Goal: Task Accomplishment & Management: Manage account settings

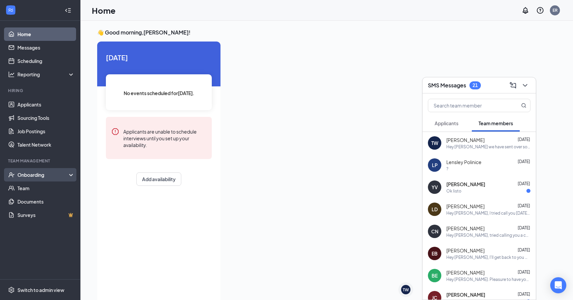
click at [67, 169] on div "Onboarding" at bounding box center [40, 174] width 80 height 13
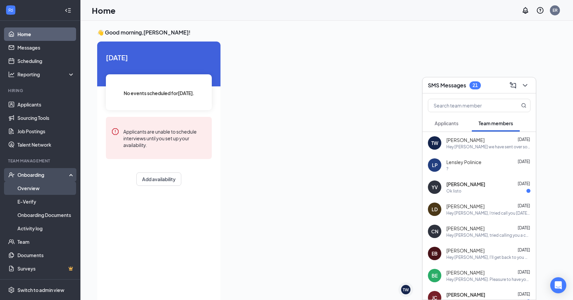
click at [42, 188] on link "Overview" at bounding box center [45, 188] width 57 height 13
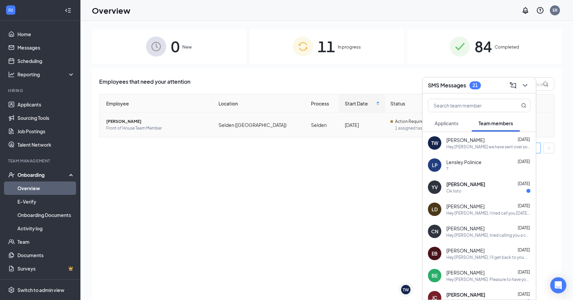
click at [199, 130] on span "Front of House Team Member" at bounding box center [157, 128] width 102 height 7
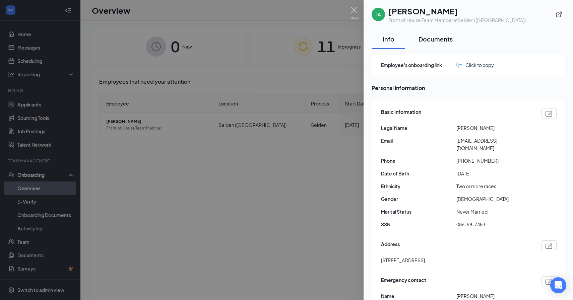
click at [436, 43] on div "Documents" at bounding box center [436, 39] width 34 height 8
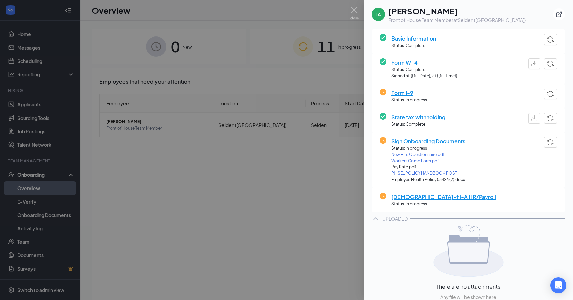
scroll to position [81, 0]
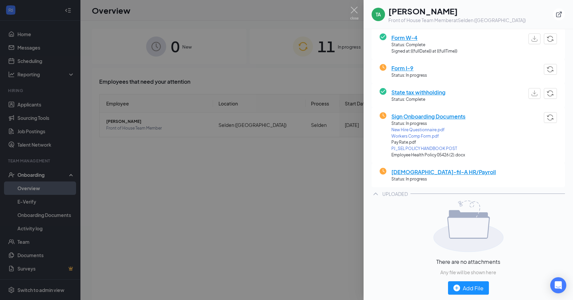
click at [303, 196] on div at bounding box center [286, 150] width 573 height 300
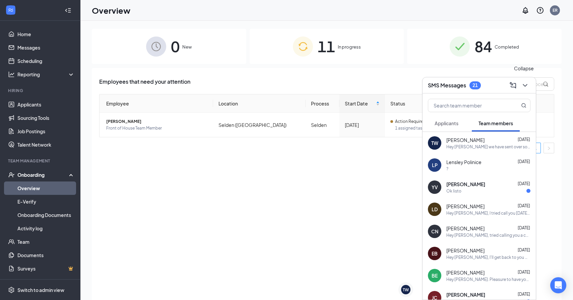
click at [528, 89] on icon "ChevronDown" at bounding box center [525, 85] width 8 height 8
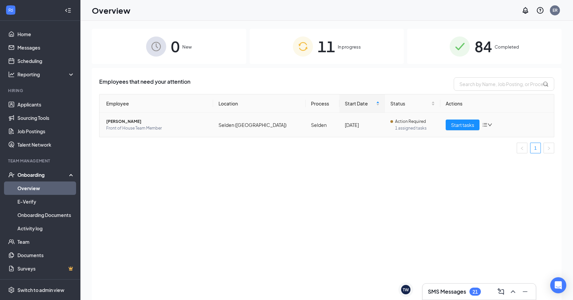
click at [461, 132] on td "Start tasks" at bounding box center [498, 125] width 114 height 24
click at [462, 128] on span "Start tasks" at bounding box center [462, 124] width 23 height 7
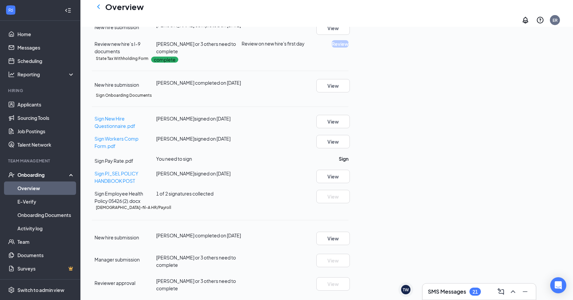
scroll to position [266, 0]
click at [349, 155] on button "Sign" at bounding box center [344, 158] width 10 height 7
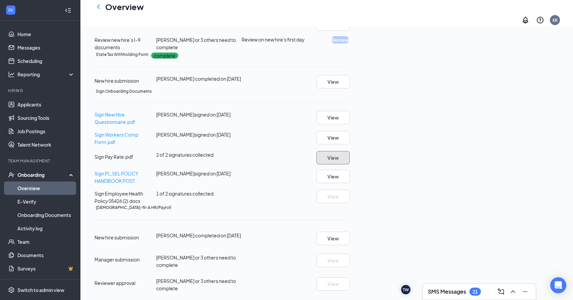
scroll to position [213, 0]
click at [214, 197] on span "1 of 2 signatures collected" at bounding box center [184, 194] width 57 height 6
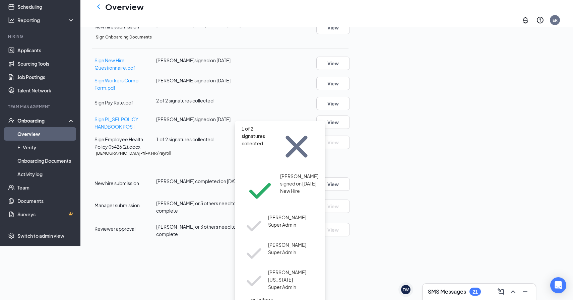
click at [258, 297] on span "or 1 others..." at bounding box center [259, 300] width 35 height 6
click at [287, 187] on span "New Hire" at bounding box center [299, 190] width 38 height 7
click at [349, 151] on div "Sign Onboarding Documents Sign New Hire Questionnaire.pdf Thalia A Webb signed …" at bounding box center [220, 92] width 257 height 116
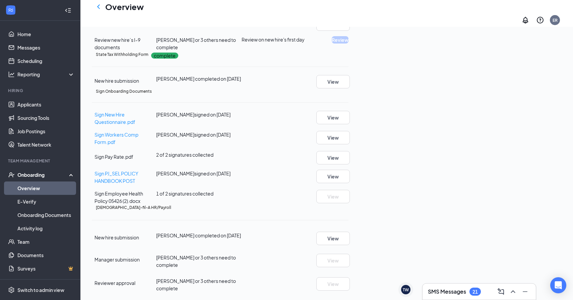
click at [214, 197] on span "1 of 2 signatures collected" at bounding box center [184, 194] width 57 height 6
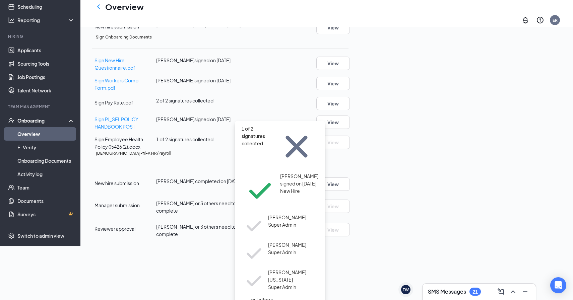
click at [280, 187] on span "New Hire" at bounding box center [299, 190] width 38 height 7
click at [268, 214] on span "Stephanie Cocozzelli" at bounding box center [287, 217] width 38 height 7
click at [268, 249] on span "Super Admin" at bounding box center [287, 252] width 38 height 7
click at [254, 214] on div "Stephanie Cocozzelli Super Admin Jeremy Giesen Super Admin James Washington Sup…" at bounding box center [274, 259] width 65 height 90
click at [254, 297] on span "or 1 others..." at bounding box center [259, 300] width 35 height 6
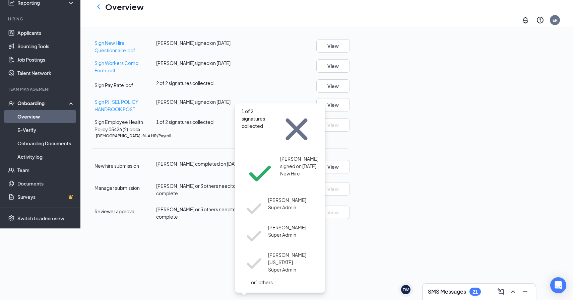
scroll to position [266, 0]
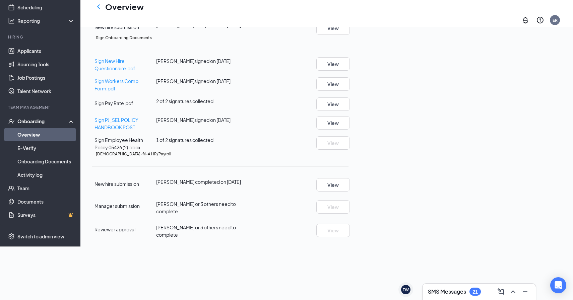
click at [140, 209] on span "Manager submission" at bounding box center [117, 206] width 45 height 6
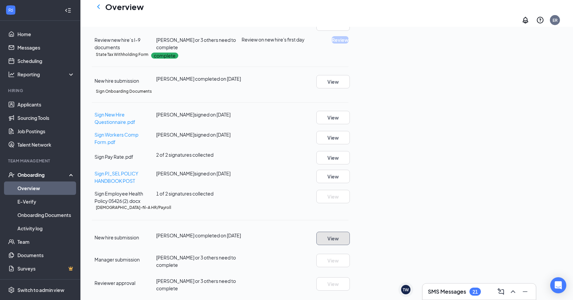
click at [350, 232] on button "View" at bounding box center [334, 238] width 34 height 13
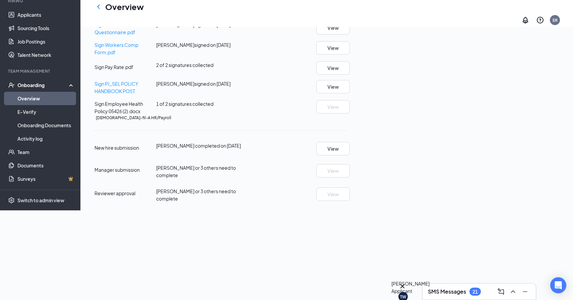
click at [406, 294] on div "TW" at bounding box center [403, 297] width 6 height 6
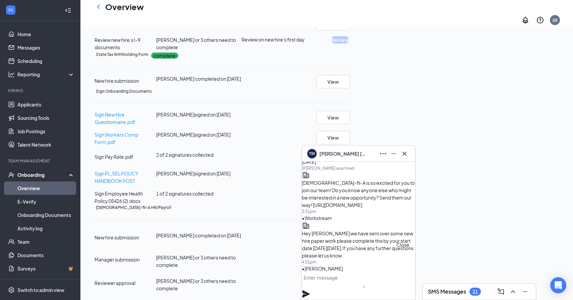
click at [408, 153] on icon "Cross" at bounding box center [405, 154] width 8 height 8
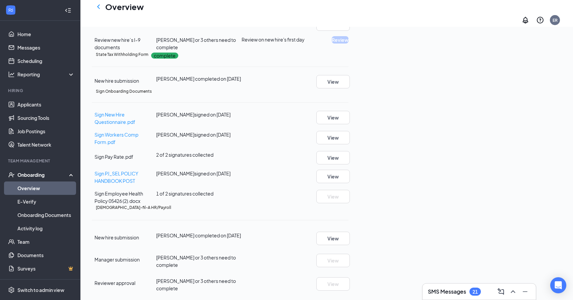
click at [349, 208] on icon "Ellipses" at bounding box center [349, 208] width 0 height 0
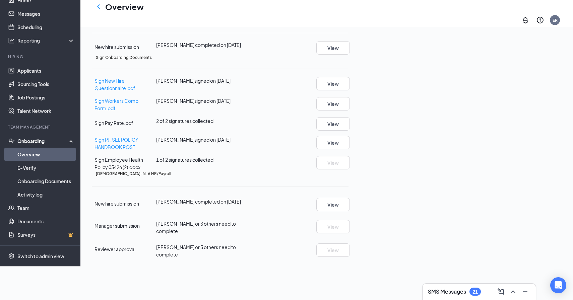
drag, startPoint x: 446, startPoint y: 268, endPoint x: 461, endPoint y: 263, distance: 16.2
click at [317, 244] on div at bounding box center [279, 244] width 75 height 0
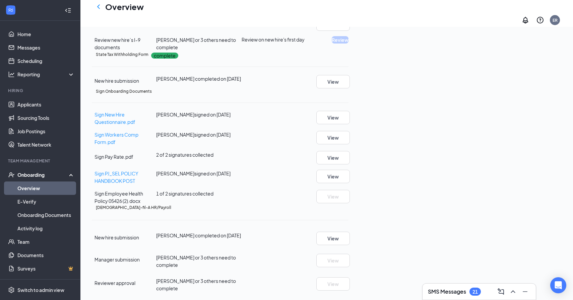
click at [92, 260] on icon "Checkmark" at bounding box center [92, 260] width 0 height 0
click at [111, 274] on div "Reviewer approval Stephanie Cocozzelli or 3 others need to complete View" at bounding box center [220, 283] width 257 height 18
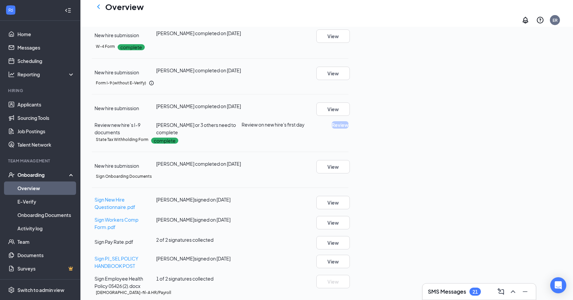
scroll to position [74, 0]
click at [349, 198] on div "Basic Information complete New hire submission Thalia A Webb completed on Oct 4…" at bounding box center [220, 191] width 257 height 372
click at [268, 136] on div "Form I-9 (without E-Verify) New hire submission Thalia A Webb completed on Oct …" at bounding box center [220, 108] width 257 height 56
click at [233, 135] on span "[PERSON_NAME] or 3 others need to complete" at bounding box center [196, 128] width 80 height 13
click at [92, 128] on icon "Checkmark" at bounding box center [92, 128] width 0 height 0
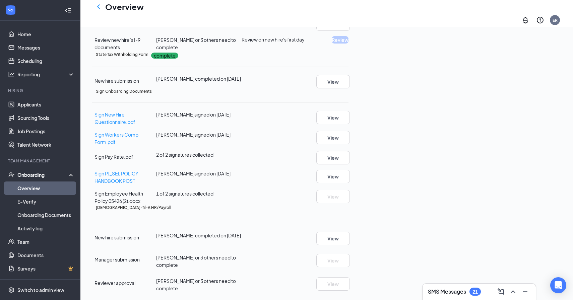
scroll to position [266, 0]
click at [45, 288] on div "Switch to admin view" at bounding box center [40, 290] width 47 height 7
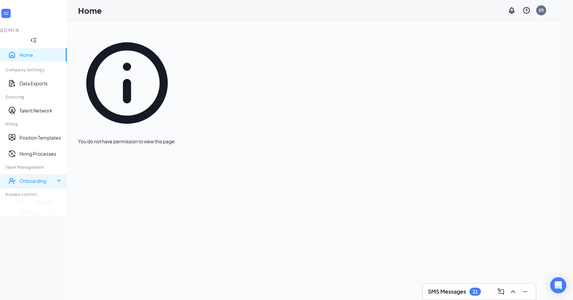
click at [61, 181] on icon at bounding box center [59, 181] width 3 height 0
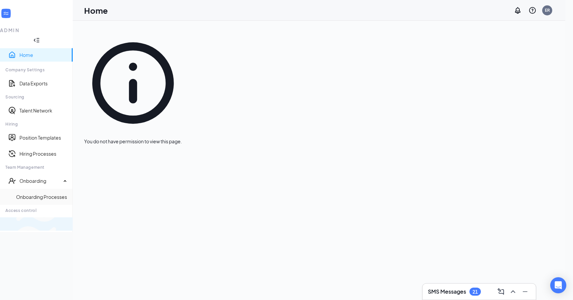
click at [112, 228] on span "Switch to team view" at bounding box center [112, 224] width 0 height 7
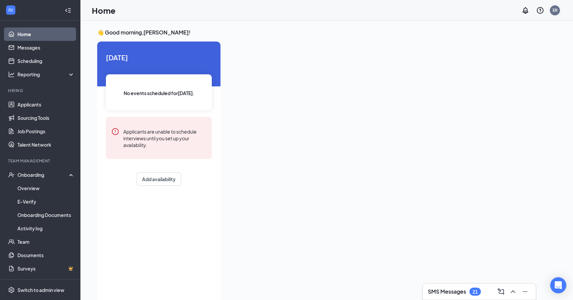
click at [553, 10] on div "ER" at bounding box center [555, 10] width 5 height 6
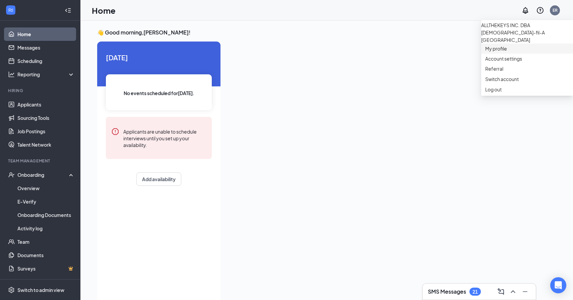
click at [499, 52] on link "My profile" at bounding box center [528, 48] width 84 height 7
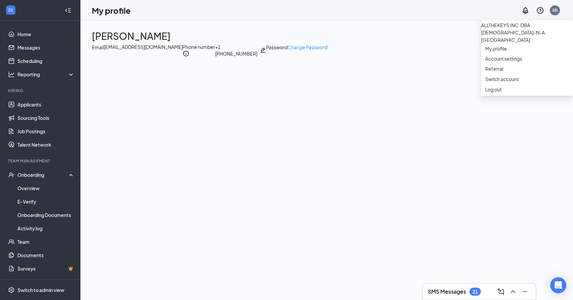
click at [552, 11] on div "ER" at bounding box center [555, 10] width 10 height 10
click at [506, 62] on link "Account settings" at bounding box center [528, 58] width 84 height 7
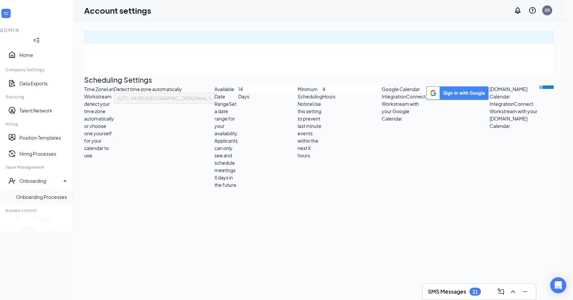
click at [32, 47] on ul "Home Company Settings Data Exports Sourcing Talent Network Hiring Position Temp…" at bounding box center [36, 131] width 73 height 169
click at [112, 228] on span "Switch to team view" at bounding box center [112, 224] width 0 height 7
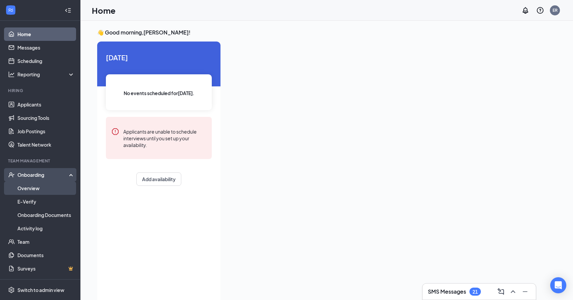
click at [55, 184] on link "Overview" at bounding box center [45, 188] width 57 height 13
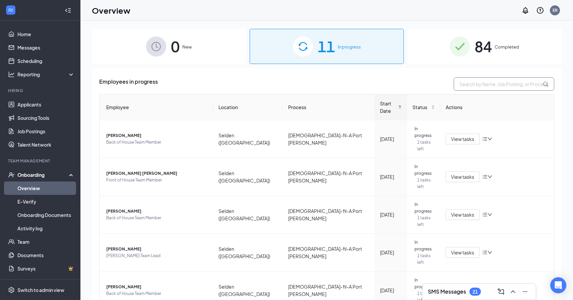
click at [516, 85] on input "text" at bounding box center [504, 83] width 101 height 13
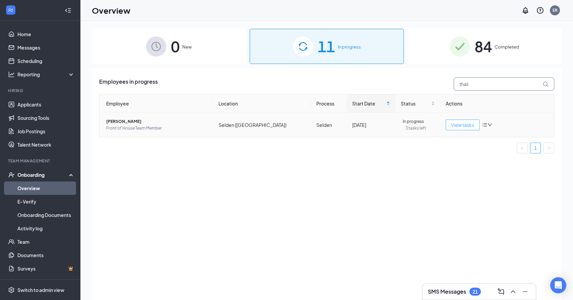
type input "thali"
click at [462, 124] on span "View tasks" at bounding box center [462, 124] width 23 height 7
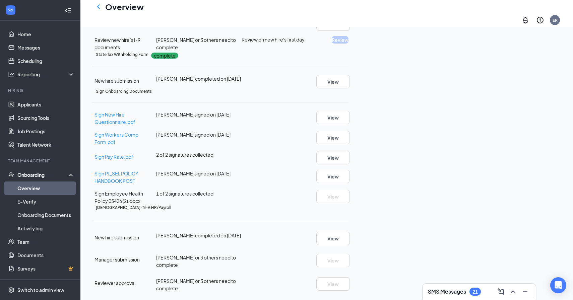
scroll to position [266, 0]
click at [214, 191] on span "1 of 2 signatures collected" at bounding box center [184, 194] width 57 height 6
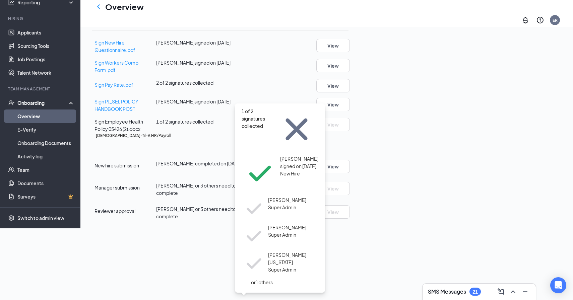
click at [258, 280] on span "or 1 others..." at bounding box center [259, 283] width 35 height 6
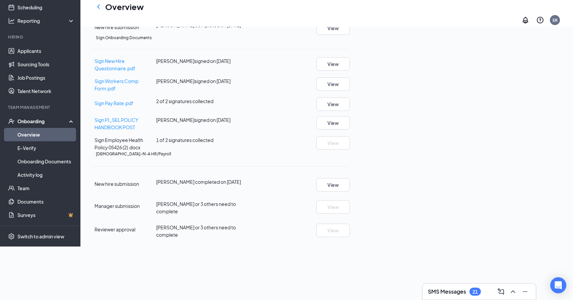
click at [134, 151] on div "Sign New Hire Questionnaire.pdf Thalia A Webb signed on Oct 6 View Sign Workers…" at bounding box center [220, 104] width 257 height 94
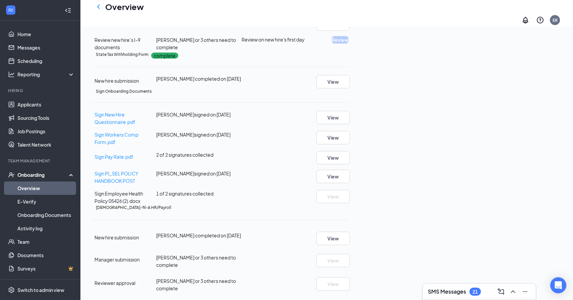
click at [92, 198] on icon "Checkmark" at bounding box center [92, 198] width 0 height 0
click at [236, 255] on span "[PERSON_NAME] or 3 others need to complete" at bounding box center [196, 261] width 80 height 13
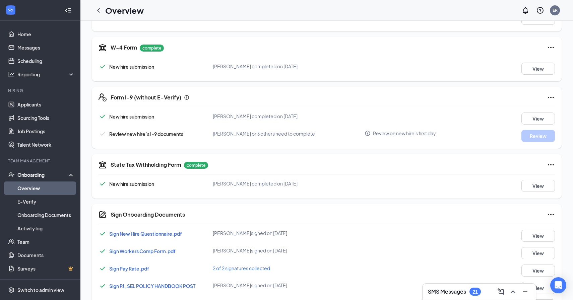
scroll to position [266, 0]
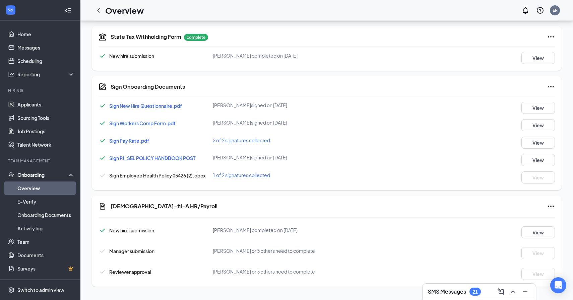
click at [127, 176] on span "Sign Employee Health Policy 05426 (2).docx" at bounding box center [157, 176] width 96 height 6
click at [256, 172] on span "1 of 2 signatures collected" at bounding box center [241, 175] width 57 height 6
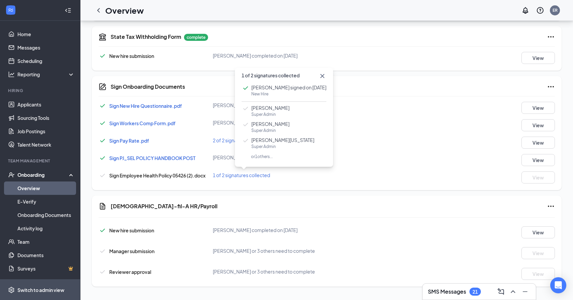
click at [26, 290] on div "Switch to admin view" at bounding box center [40, 290] width 47 height 7
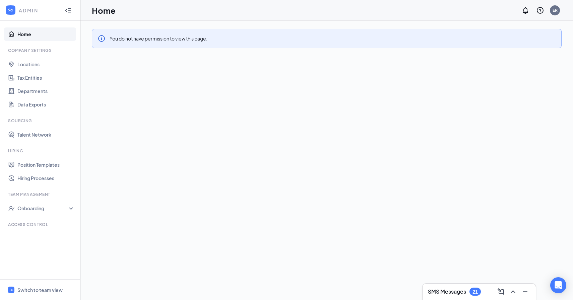
click at [131, 44] on div "You do not have permission to view this page." at bounding box center [327, 38] width 470 height 19
click at [174, 38] on div "You do not have permission to view this page." at bounding box center [159, 38] width 98 height 7
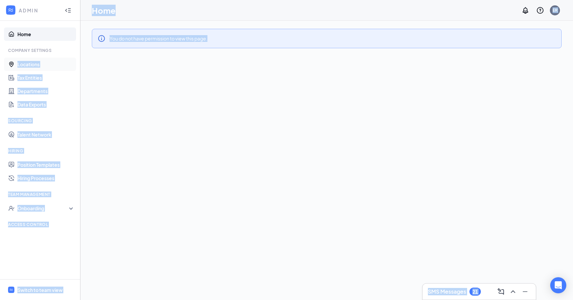
drag, startPoint x: 111, startPoint y: 43, endPoint x: 68, endPoint y: 60, distance: 46.4
click at [68, 59] on div "ADMIN Home Company Settings Locations Tax Entities Departments Data Exports Sou…" at bounding box center [286, 150] width 573 height 300
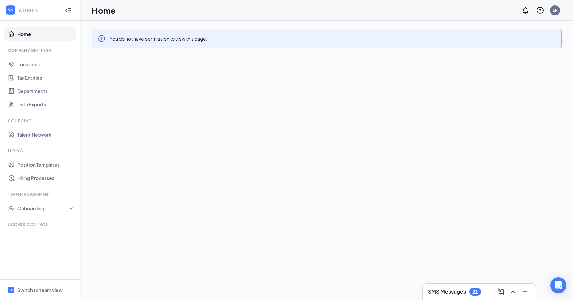
click at [110, 80] on div "You do not have permission to view this page." at bounding box center [326, 161] width 493 height 280
click at [163, 40] on div "You do not have permission to view this page." at bounding box center [159, 38] width 98 height 7
click at [38, 290] on div "Switch to team view" at bounding box center [39, 290] width 45 height 7
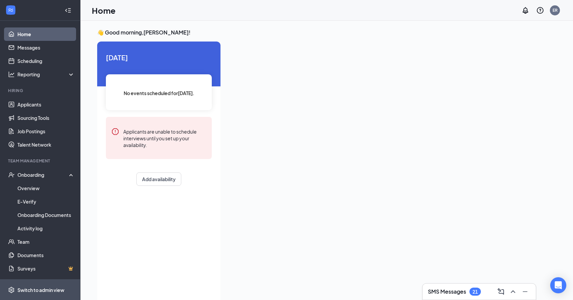
click at [39, 291] on div "Switch to admin view" at bounding box center [40, 290] width 47 height 7
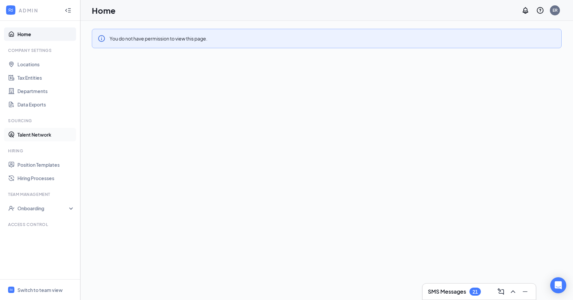
click at [44, 130] on link "Talent Network" at bounding box center [45, 134] width 57 height 13
click at [30, 91] on link "Departments" at bounding box center [45, 91] width 57 height 13
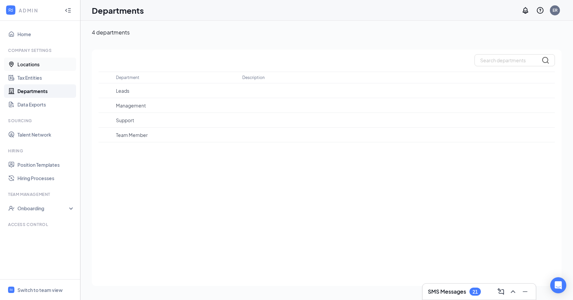
click at [53, 69] on link "Locations" at bounding box center [45, 64] width 57 height 13
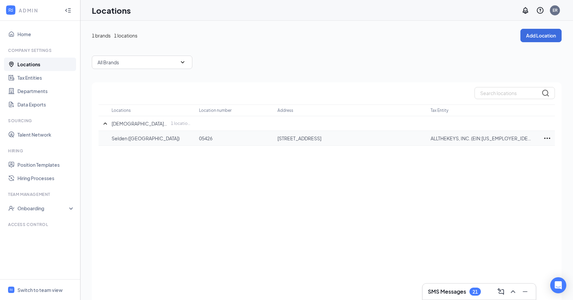
click at [287, 142] on td "949 Middle Country Rd, Selden, NY 11784, USA" at bounding box center [354, 138] width 153 height 15
click at [124, 137] on p "Selden (NY)" at bounding box center [152, 138] width 81 height 7
click at [545, 138] on icon "Ellipses" at bounding box center [548, 138] width 6 height 1
click at [215, 177] on div "Locations Location number Address Tax Entity Chick-fil-A 1 location(s) Selden (…" at bounding box center [327, 200] width 470 height 237
click at [25, 207] on div "Onboarding" at bounding box center [43, 208] width 52 height 7
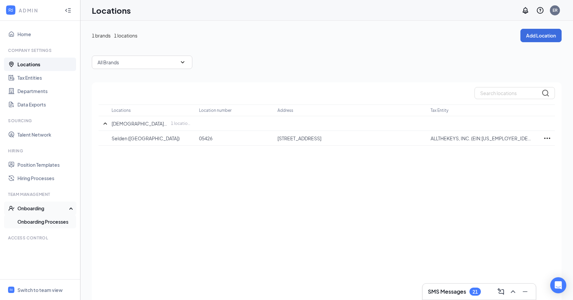
click at [40, 222] on link "Onboarding Processes" at bounding box center [45, 221] width 57 height 13
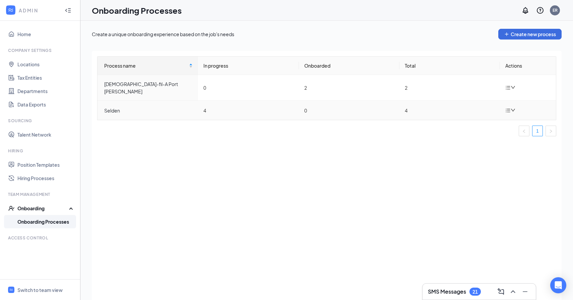
click at [517, 106] on div at bounding box center [512, 110] width 12 height 8
click at [23, 169] on link "Position Templates" at bounding box center [45, 164] width 57 height 13
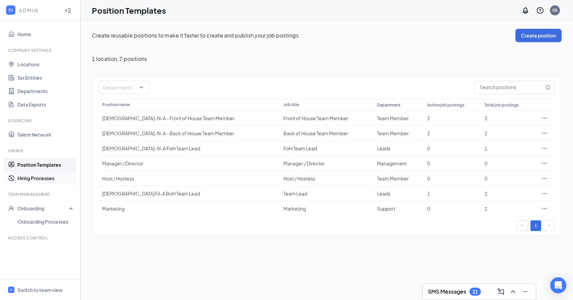
click at [19, 178] on link "Hiring Processes" at bounding box center [45, 178] width 57 height 13
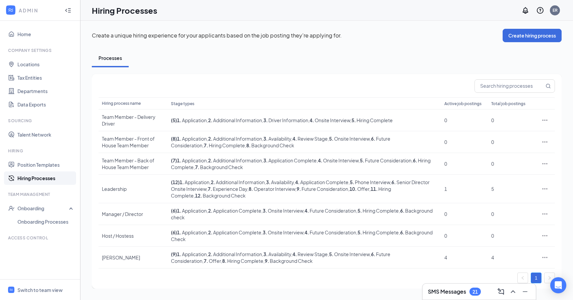
click at [19, 239] on div "Access control" at bounding box center [40, 238] width 65 height 6
drag, startPoint x: 39, startPoint y: 275, endPoint x: 38, endPoint y: 178, distance: 97.3
click at [38, 178] on ul "Home Company Settings Locations Tax Entities Departments Data Exports Sourcing …" at bounding box center [40, 150] width 80 height 259
click at [36, 31] on link "Home" at bounding box center [45, 33] width 57 height 13
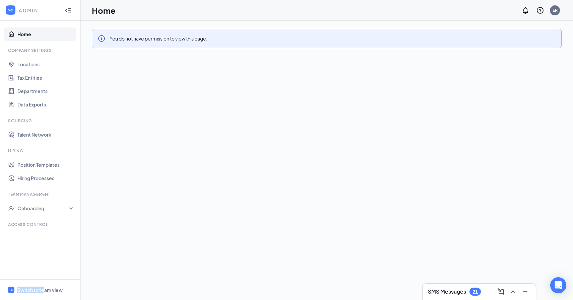
drag, startPoint x: 43, startPoint y: 287, endPoint x: 51, endPoint y: 224, distance: 63.9
click at [51, 224] on div "Home Company Settings Locations Tax Entities Departments Data Exports Sourcing …" at bounding box center [40, 161] width 80 height 280
click at [45, 221] on ul "Home Company Settings Locations Tax Entities Departments Data Exports Sourcing …" at bounding box center [40, 150] width 80 height 259
click at [44, 221] on ul "Home Company Settings Locations Tax Entities Departments Data Exports Sourcing …" at bounding box center [40, 150] width 80 height 259
click at [43, 288] on div "Switch to team view" at bounding box center [39, 290] width 45 height 7
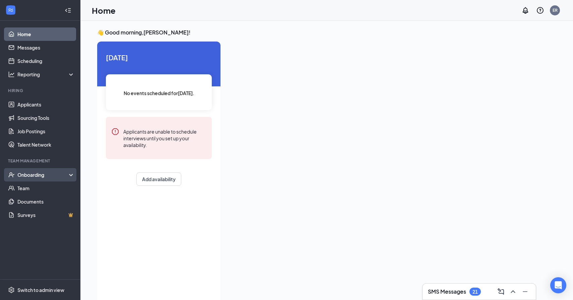
click at [55, 175] on div "Onboarding" at bounding box center [43, 175] width 52 height 7
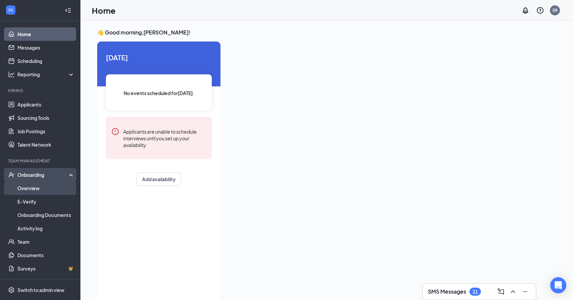
click at [40, 190] on link "Overview" at bounding box center [45, 188] width 57 height 13
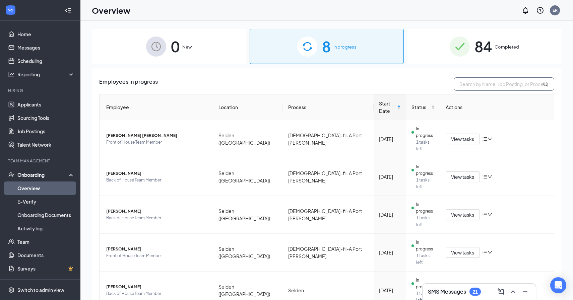
click at [475, 89] on input "text" at bounding box center [504, 83] width 101 height 13
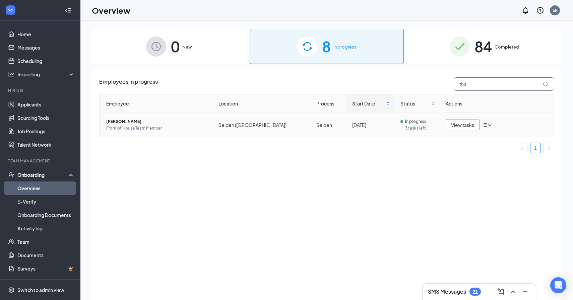
type input "thal"
click at [469, 123] on span "View tasks" at bounding box center [462, 124] width 23 height 7
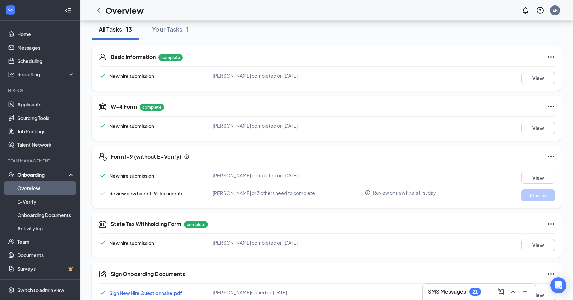
scroll to position [266, 0]
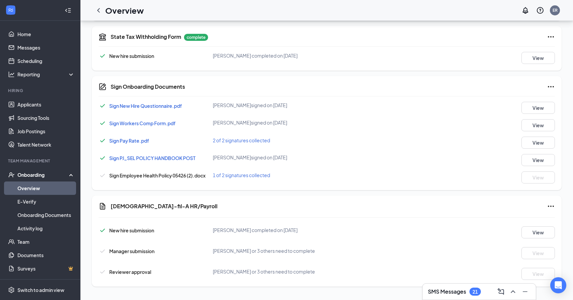
click at [238, 141] on span "2 of 2 signatures collected" at bounding box center [241, 140] width 57 height 6
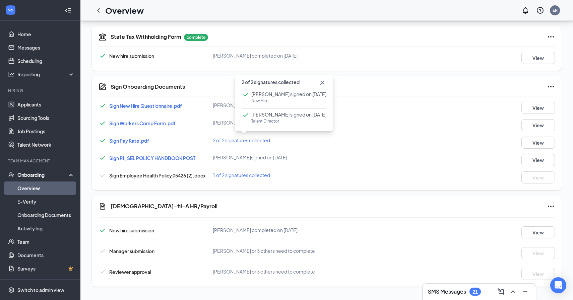
click at [216, 198] on div "Chick-fil-A HR/Payroll New hire submission Thalia A Webb completed on Oct 6, 20…" at bounding box center [327, 241] width 470 height 91
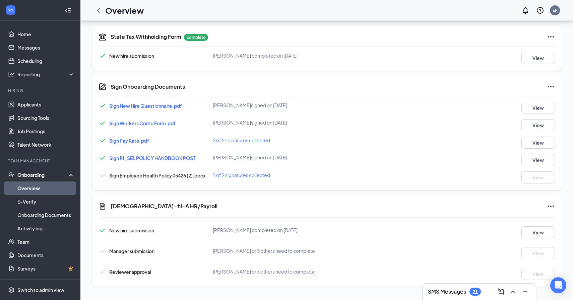
click at [133, 254] on span "Manager submission" at bounding box center [131, 252] width 45 height 6
click at [127, 270] on span "Reviewer approval" at bounding box center [130, 272] width 42 height 6
click at [547, 255] on div "Needs to be submitted before viewing." at bounding box center [526, 259] width 79 height 11
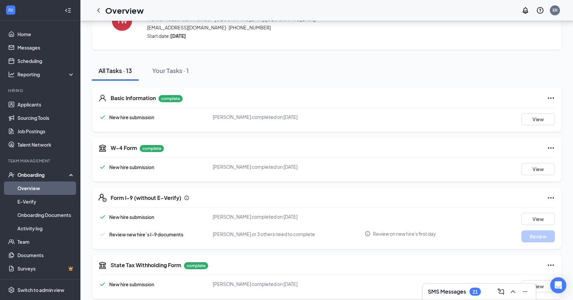
scroll to position [40, 0]
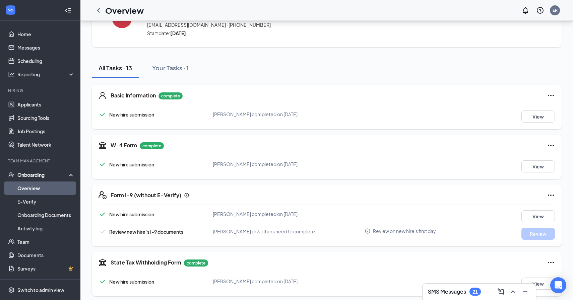
click at [127, 229] on span "Review new hire’s I-9 documents" at bounding box center [146, 232] width 74 height 6
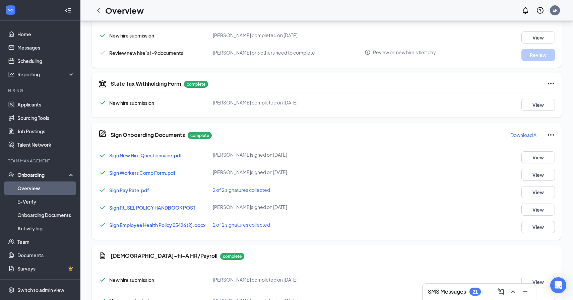
scroll to position [269, 0]
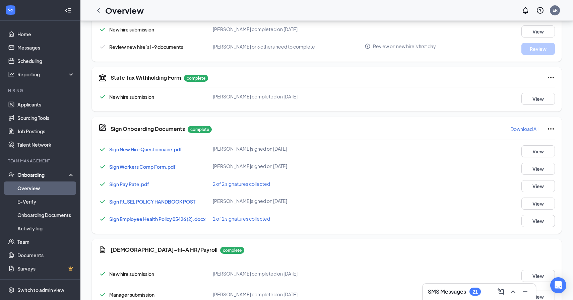
scroll to position [226, 0]
click at [235, 216] on span "2 of 2 signatures collected" at bounding box center [241, 218] width 57 height 6
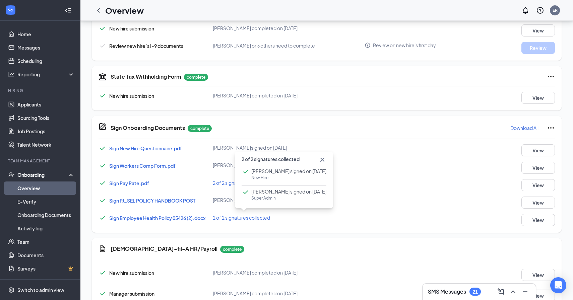
click at [293, 222] on div "Sign Employee Health Policy 05426 (2).docx 2 of 2 signatures collected View" at bounding box center [327, 220] width 457 height 12
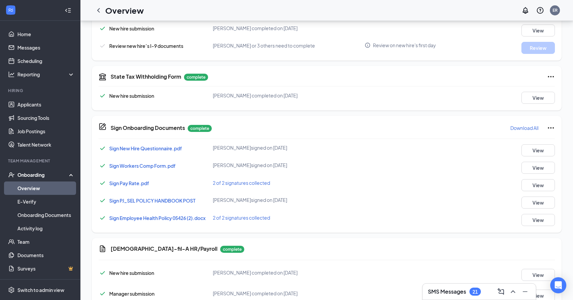
click at [253, 221] on div "2 of 2 signatures collected" at bounding box center [289, 217] width 152 height 7
click at [252, 220] on span "2 of 2 signatures collected" at bounding box center [241, 218] width 57 height 6
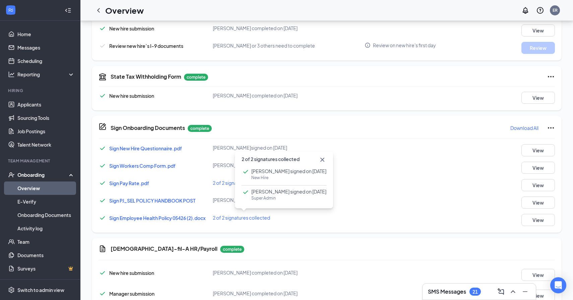
drag, startPoint x: 226, startPoint y: 244, endPoint x: 228, endPoint y: 237, distance: 7.0
click at [227, 241] on div "Chick-fil-A HR/Payroll complete New hire submission Thalia A Webb completed on …" at bounding box center [327, 283] width 470 height 91
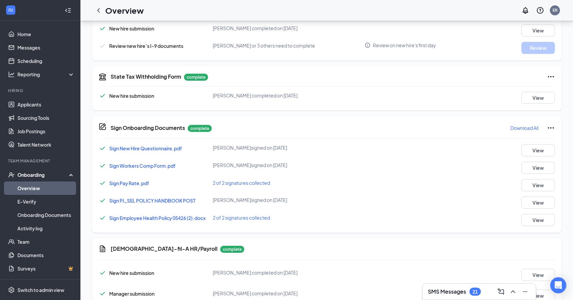
click at [150, 223] on div "Sign Employee Health Policy 05426 (2).docx 2 of 2 signatures collected View" at bounding box center [327, 220] width 457 height 12
click at [150, 216] on span "Sign Employee Health Policy 05426 (2).docx" at bounding box center [157, 218] width 96 height 6
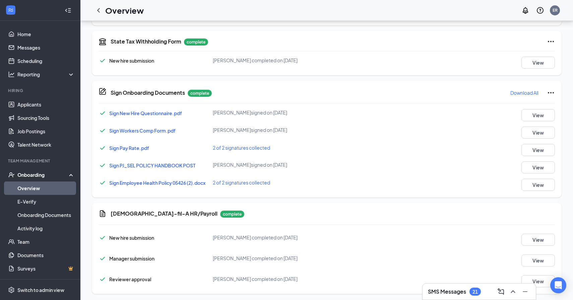
scroll to position [269, 0]
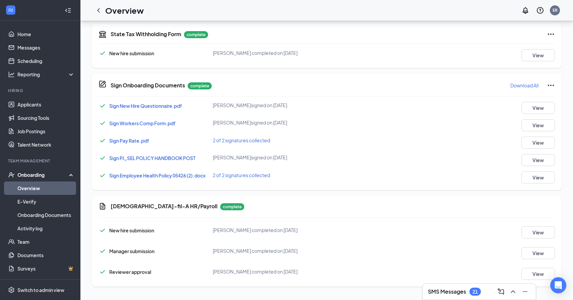
click at [136, 271] on span "Reviewer approval" at bounding box center [130, 272] width 42 height 6
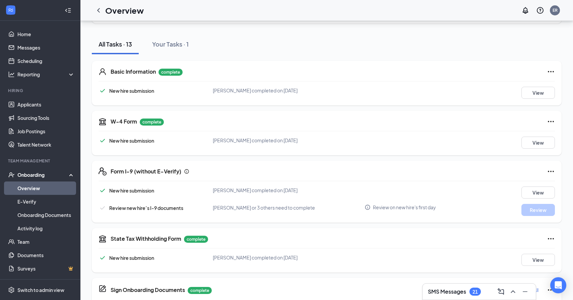
scroll to position [0, 0]
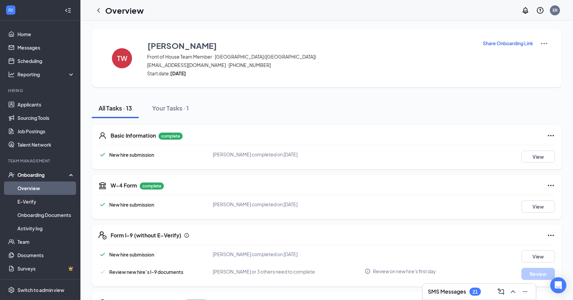
click at [394, 268] on div "New hire submission Thalia A Webb completed on Oct 6, 2025 View Review new hire…" at bounding box center [327, 266] width 457 height 30
click at [369, 272] on icon "Info" at bounding box center [368, 272] width 6 height 6
click at [179, 110] on div "Your Tasks · 1" at bounding box center [170, 108] width 37 height 8
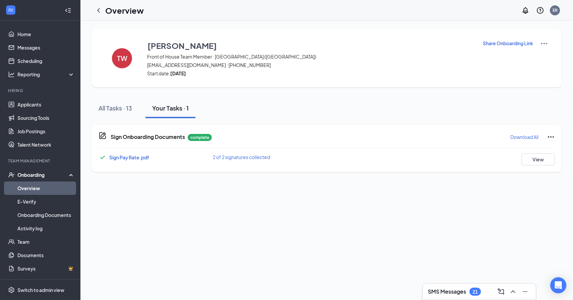
click at [554, 141] on icon "Ellipses" at bounding box center [551, 137] width 8 height 8
click at [115, 114] on button "All Tasks · 13" at bounding box center [115, 108] width 47 height 20
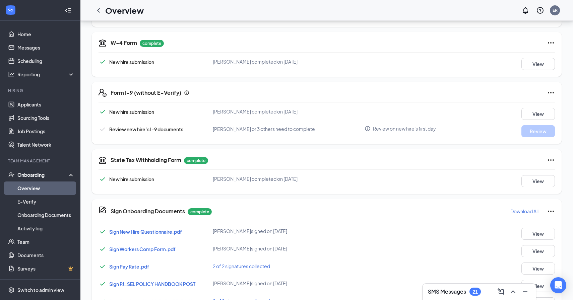
scroll to position [269, 0]
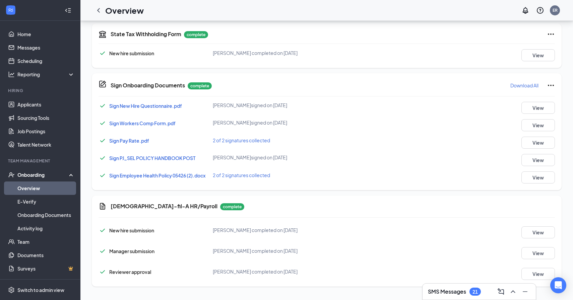
click at [470, 293] on div "21" at bounding box center [475, 292] width 11 height 8
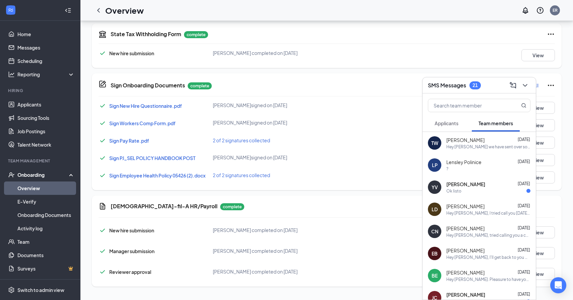
click at [453, 124] on span "Applicants" at bounding box center [447, 123] width 24 height 6
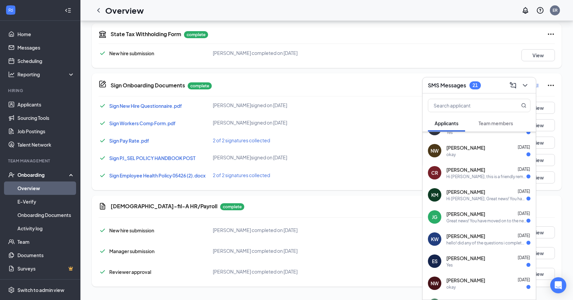
scroll to position [0, 0]
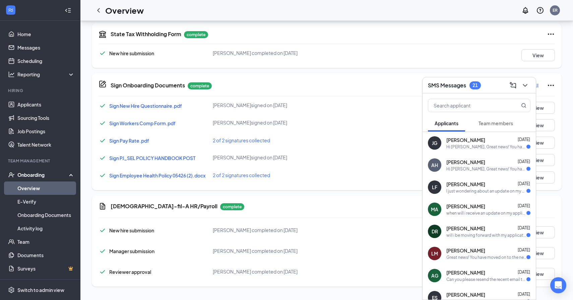
click at [485, 119] on button "Team members" at bounding box center [496, 123] width 48 height 17
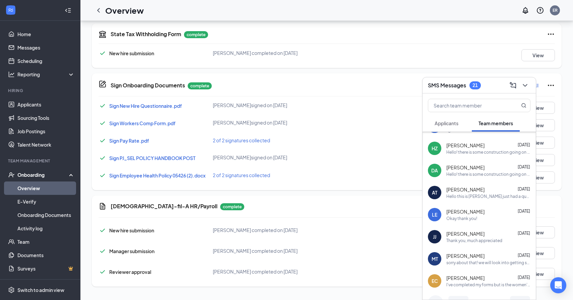
scroll to position [1169, 0]
click at [472, 83] on div "21" at bounding box center [475, 85] width 11 height 8
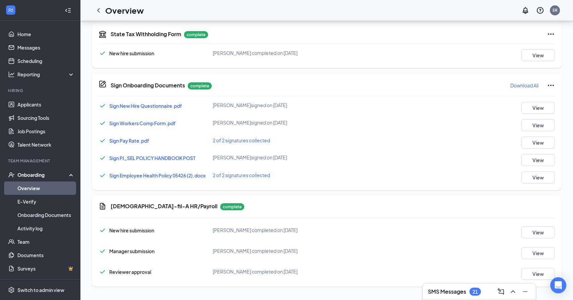
scroll to position [0, 0]
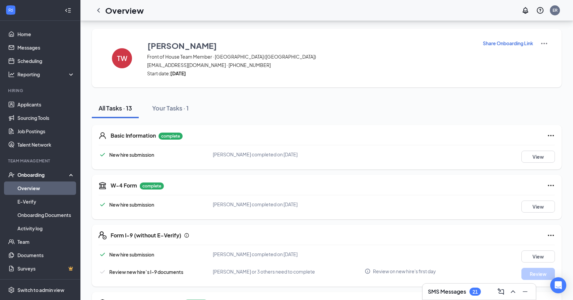
scroll to position [269, 0]
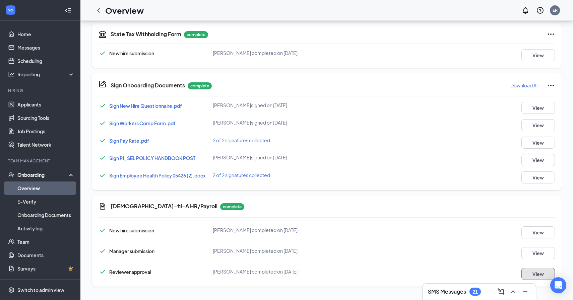
click at [529, 272] on button "View" at bounding box center [539, 274] width 34 height 12
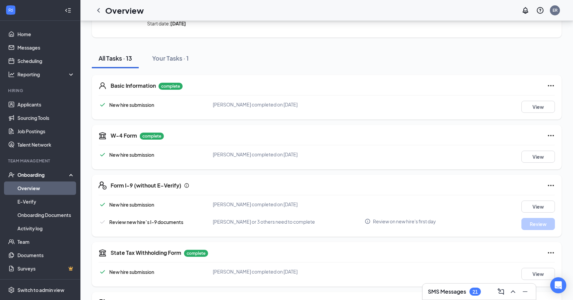
scroll to position [48, 0]
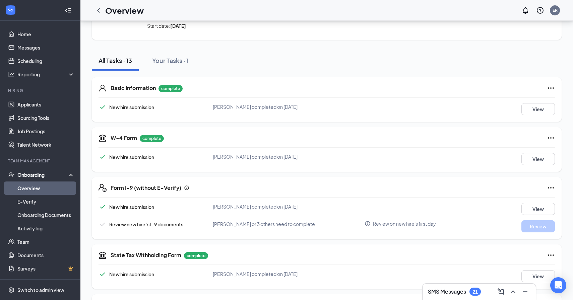
click at [111, 228] on div "Review new hire’s I-9 documents" at bounding box center [146, 224] width 74 height 7
click at [117, 224] on span "Review new hire’s I-9 documents" at bounding box center [146, 225] width 74 height 6
click at [100, 225] on icon "Checkmark" at bounding box center [103, 225] width 8 height 8
click at [289, 229] on div "Review new hire’s I-9 documents [PERSON_NAME] or 3 others need to complete Revi…" at bounding box center [327, 227] width 457 height 12
click at [179, 225] on span "Review new hire’s I-9 documents" at bounding box center [146, 225] width 74 height 6
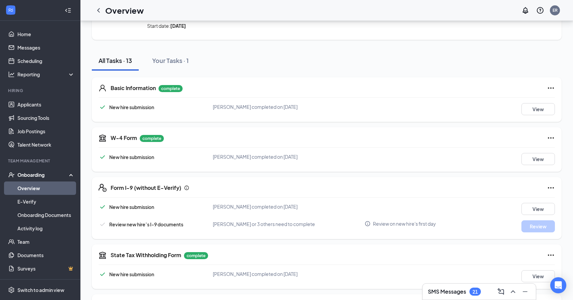
click at [179, 223] on span "Review new hire’s I-9 documents" at bounding box center [146, 225] width 74 height 6
click at [180, 223] on span "Review new hire’s I-9 documents" at bounding box center [146, 225] width 74 height 6
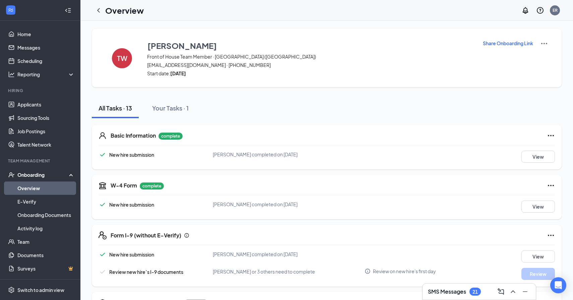
click at [137, 274] on span "Review new hire’s I-9 documents" at bounding box center [146, 272] width 74 height 6
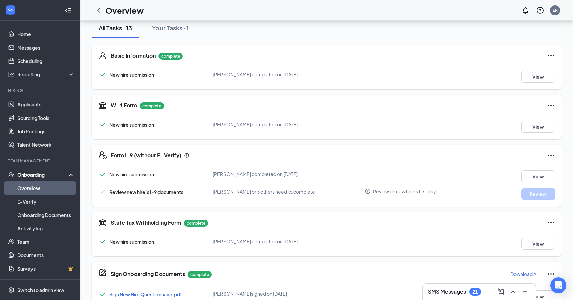
scroll to position [81, 0]
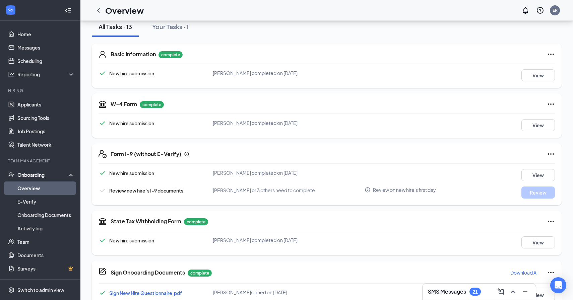
click at [374, 191] on span "Review on new hire's first day" at bounding box center [404, 190] width 63 height 7
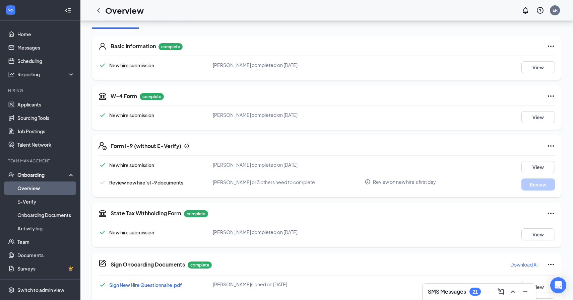
scroll to position [89, 0]
click at [219, 187] on div "Review new hire’s I-9 documents [PERSON_NAME] or 3 others need to complete Revi…" at bounding box center [327, 185] width 457 height 12
click at [371, 181] on icon "Info" at bounding box center [368, 183] width 6 height 6
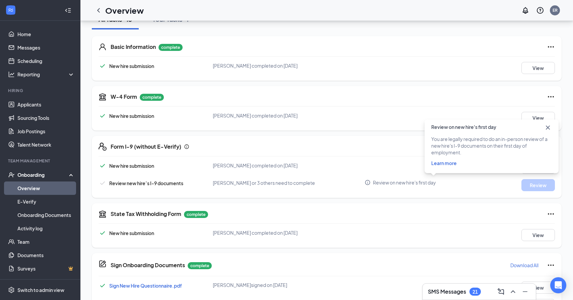
click at [550, 129] on icon "Cross" at bounding box center [548, 127] width 4 height 4
